Goal: Register for event/course

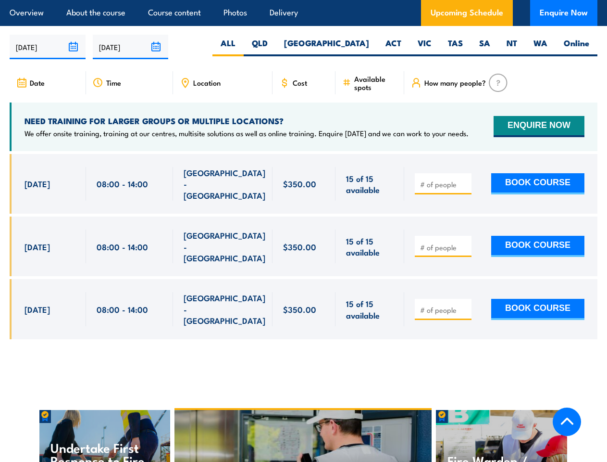
click at [303, 0] on article "Overview About the course Course content Photos Delivery Upcoming Schedule Enqu…" at bounding box center [304, 13] width 588 height 26
click at [48, 51] on input "[DATE]" at bounding box center [48, 47] width 76 height 25
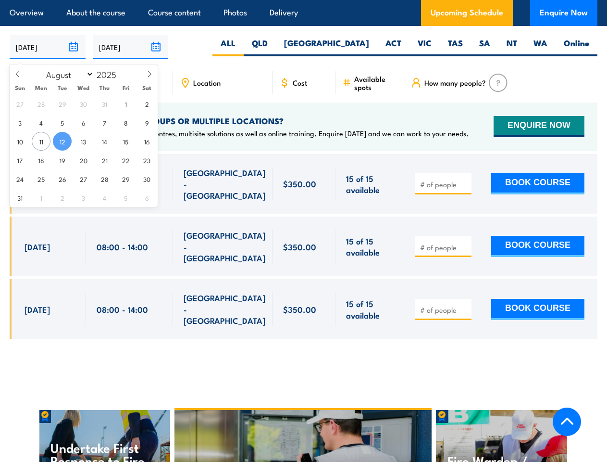
click at [131, 51] on input "[DATE]" at bounding box center [131, 47] width 76 height 25
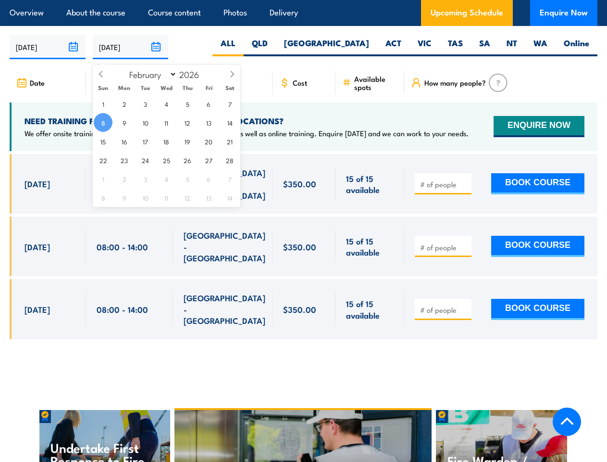
click at [304, 420] on div "Chief Fire Warden Training" at bounding box center [304, 471] width 258 height 122
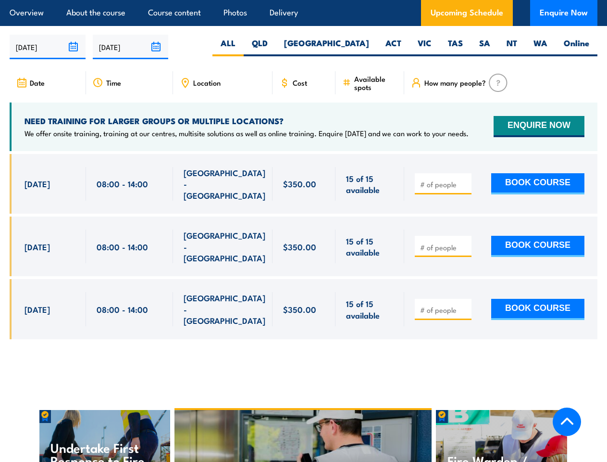
click at [303, 421] on div "Chief Fire Warden Training" at bounding box center [304, 471] width 258 height 122
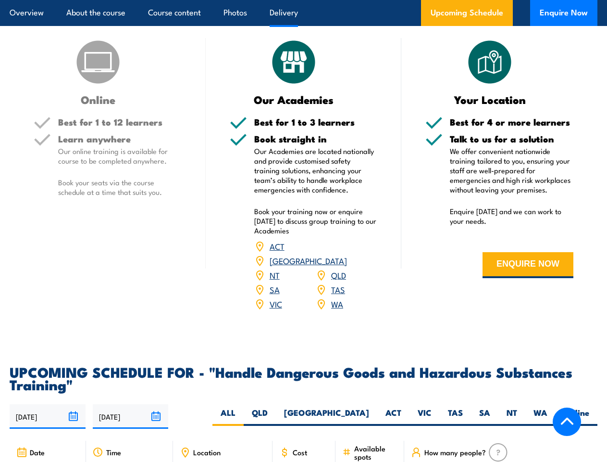
click at [303, 0] on article "Overview About the course Course content Photos Delivery Upcoming Schedule Enqu…" at bounding box center [304, 13] width 588 height 26
click at [48, 420] on input "[DATE]" at bounding box center [48, 416] width 76 height 25
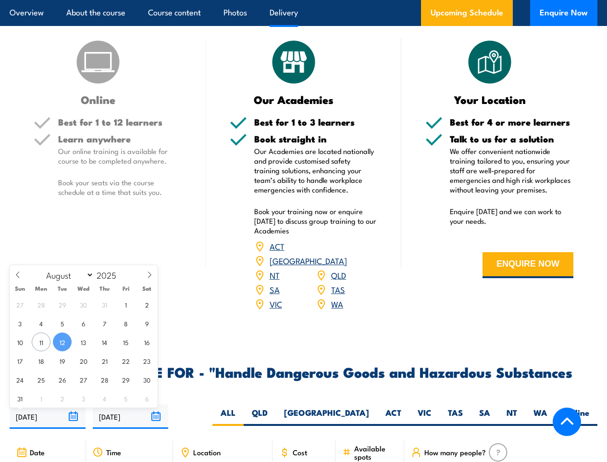
click at [131, 420] on input "[DATE]" at bounding box center [131, 416] width 76 height 25
